Goal: Navigation & Orientation: Find specific page/section

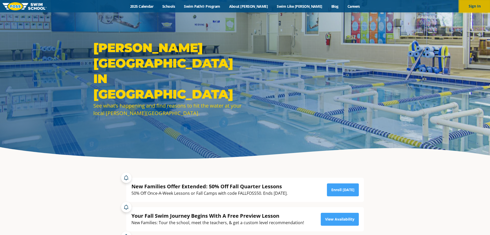
click at [476, 6] on button "Sign In" at bounding box center [475, 6] width 31 height 12
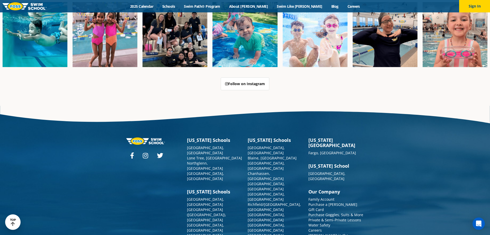
scroll to position [1326, 0]
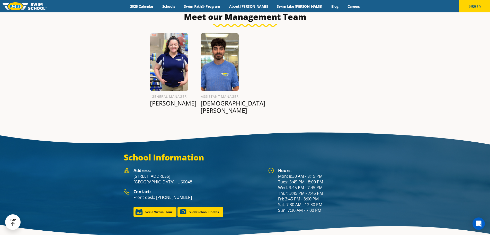
scroll to position [669, 0]
